Goal: Information Seeking & Learning: Learn about a topic

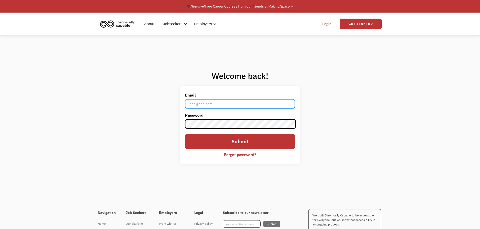
type input "allisondjones98@gmail.com"
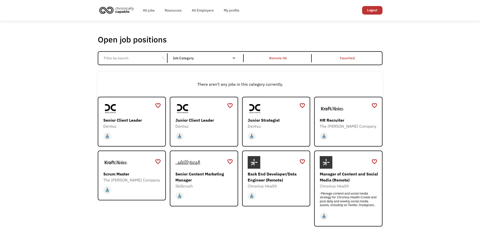
scroll to position [25, 0]
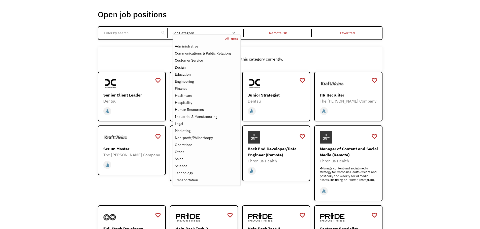
click at [225, 34] on div "Job Category" at bounding box center [207, 33] width 68 height 4
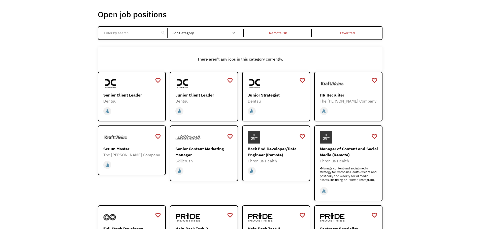
click at [209, 31] on div "Job Category" at bounding box center [207, 33] width 68 height 4
click at [235, 15] on div "Open job positions You have X liked items Search" at bounding box center [240, 14] width 285 height 10
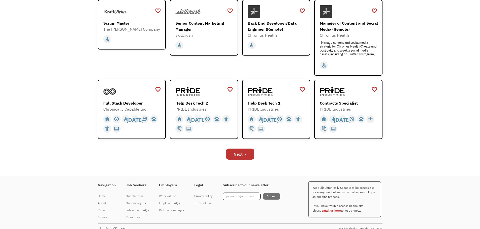
scroll to position [159, 0]
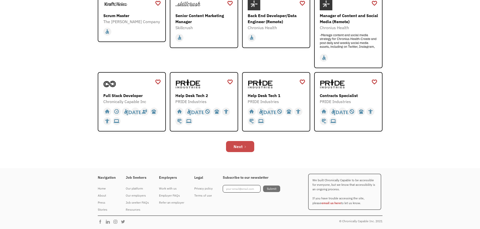
click at [244, 146] on icon "Next Page" at bounding box center [245, 147] width 3 height 3
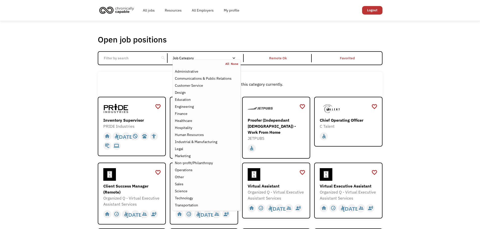
click at [193, 58] on div "Job Category" at bounding box center [207, 58] width 68 height 4
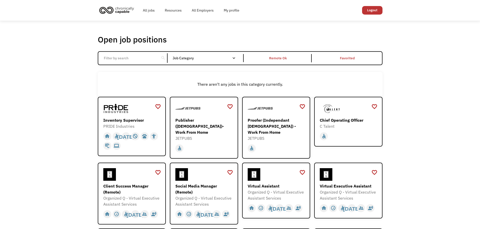
click at [195, 58] on div "Job Category" at bounding box center [207, 58] width 68 height 4
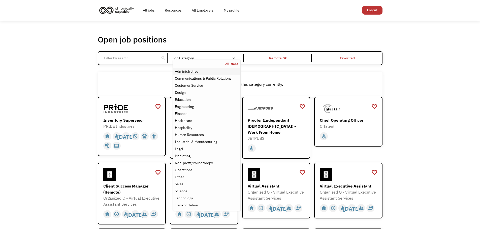
click at [215, 72] on div "Administrative" at bounding box center [206, 72] width 63 height 6
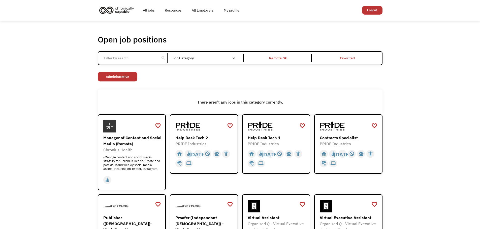
click at [202, 59] on div "Job Category" at bounding box center [207, 58] width 68 height 4
click at [198, 56] on div "Job Category" at bounding box center [207, 58] width 68 height 8
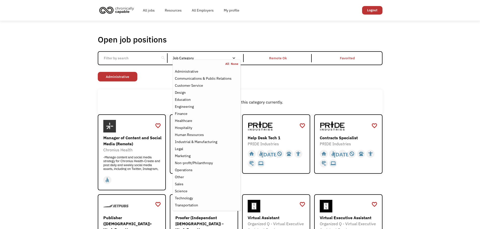
click at [202, 60] on nav "All None Administrative Communications & Public Relations Customer Service Desi…" at bounding box center [207, 136] width 68 height 152
click at [204, 60] on nav "All None Administrative Communications & Public Relations Customer Service Desi…" at bounding box center [207, 136] width 68 height 152
click at [234, 58] on div "Email Form" at bounding box center [234, 58] width 4 height 4
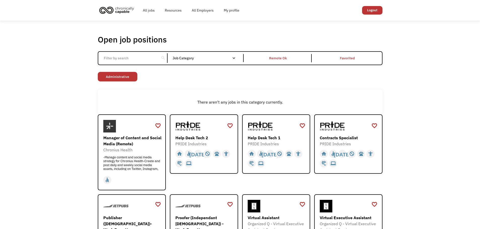
click at [234, 58] on div "Email Form" at bounding box center [234, 58] width 4 height 4
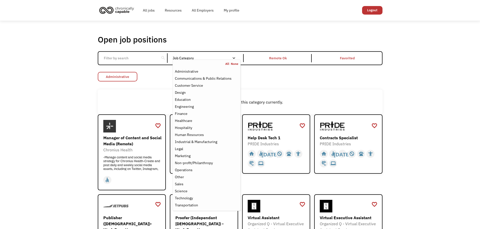
click at [119, 76] on link "Administrative" at bounding box center [118, 77] width 40 height 10
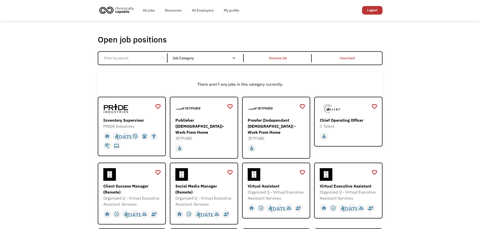
click at [201, 54] on div "Job Category" at bounding box center [207, 58] width 68 height 8
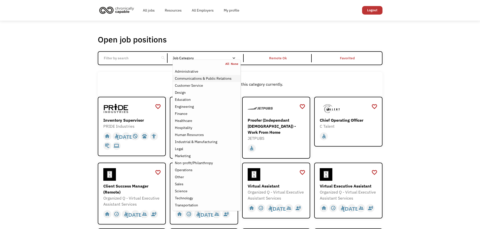
click at [195, 77] on div "Communications & Public Relations" at bounding box center [203, 79] width 57 height 6
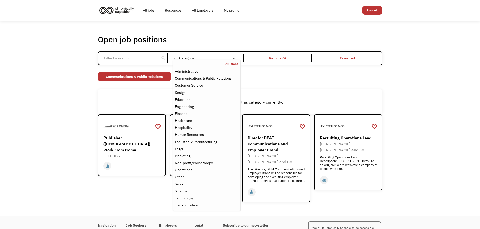
click at [394, 89] on div "Open job positions You have X liked items Search search Filter by category Admi…" at bounding box center [240, 119] width 480 height 196
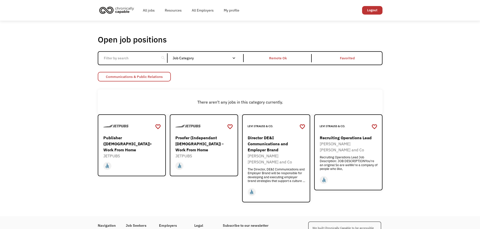
click at [150, 78] on link "Communications & Public Relations" at bounding box center [134, 77] width 73 height 10
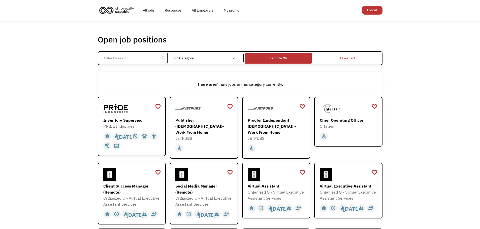
click at [275, 56] on div "Remote Ok" at bounding box center [278, 58] width 18 height 6
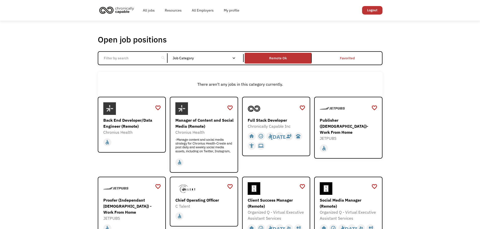
scroll to position [50, 0]
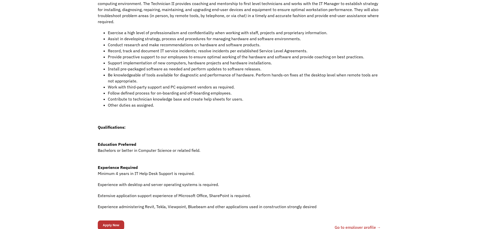
scroll to position [76, 0]
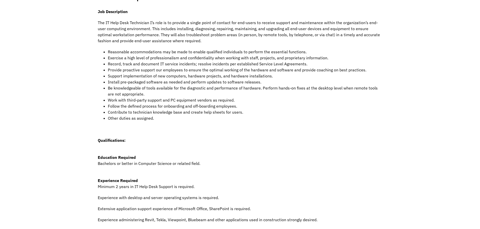
scroll to position [202, 0]
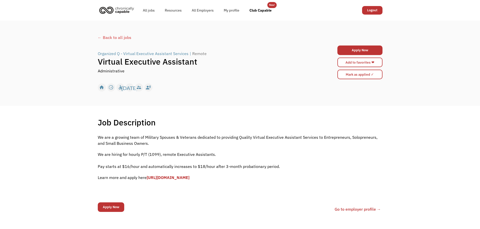
click at [81, 129] on div "Job Description Filter using keywords Search We are a growing team of Military …" at bounding box center [240, 168] width 480 height 125
